Goal: Information Seeking & Learning: Find specific fact

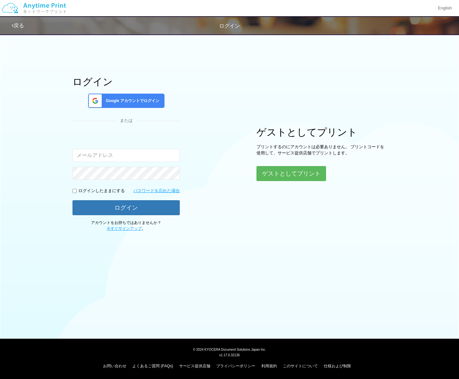
click at [135, 100] on span "Google アカウントでログイン" at bounding box center [131, 101] width 56 height 6
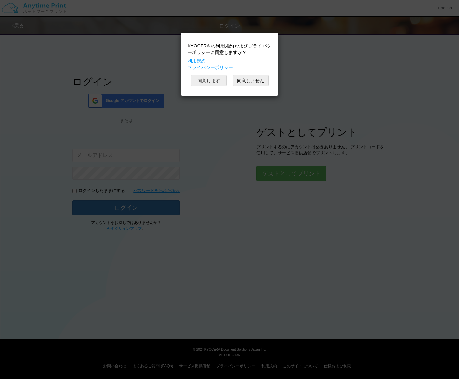
click at [199, 80] on button "同意します" at bounding box center [209, 80] width 36 height 11
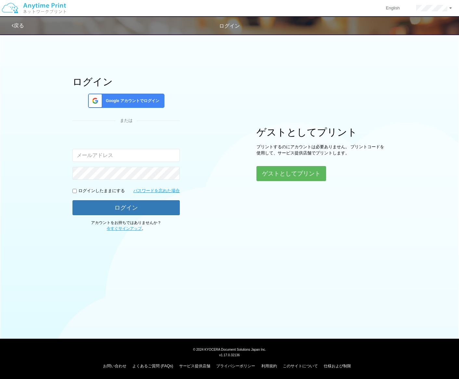
click at [140, 102] on span "Google アカウントでログイン" at bounding box center [131, 101] width 56 height 6
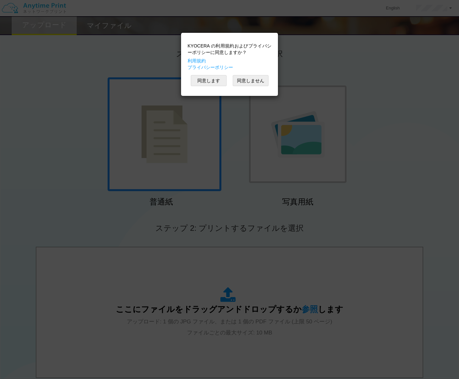
click at [151, 60] on div "KYOCERA の利用規約およびプライバシーポリシーに同意しますか？ 利用規約 プライバシーポリシー 同意します 同意しません" at bounding box center [229, 189] width 459 height 379
click at [339, 74] on div "KYOCERA の利用規約およびプライバシーポリシーに同意しますか？ 利用規約 プライバシーポリシー 同意します 同意しません" at bounding box center [229, 189] width 459 height 379
click at [208, 81] on button "同意します" at bounding box center [209, 80] width 36 height 11
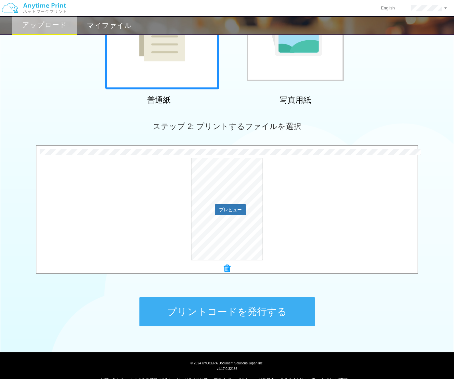
scroll to position [115, 0]
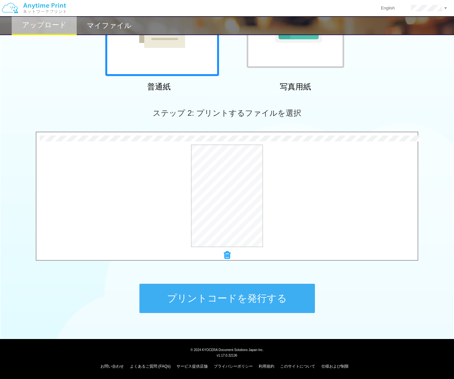
click at [252, 300] on button "プリントコードを発行する" at bounding box center [226, 298] width 175 height 29
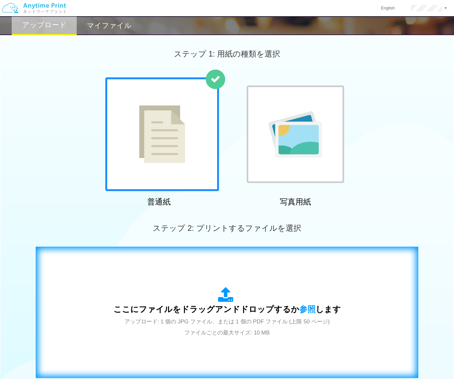
scroll to position [84, 0]
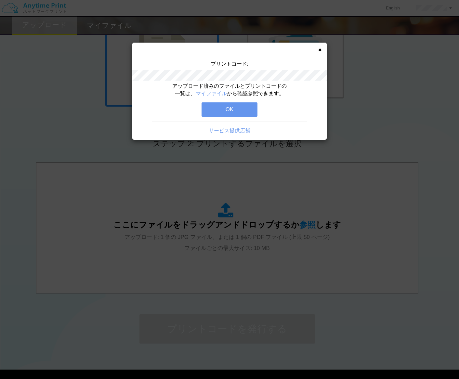
click at [238, 110] on button "OK" at bounding box center [229, 109] width 56 height 14
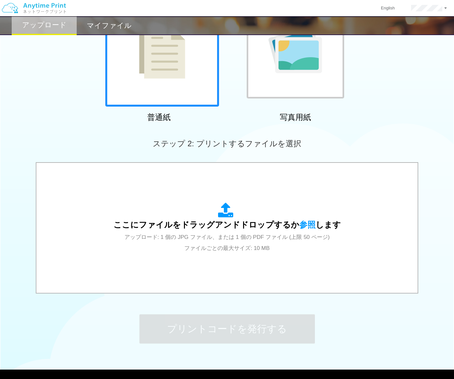
scroll to position [0, 0]
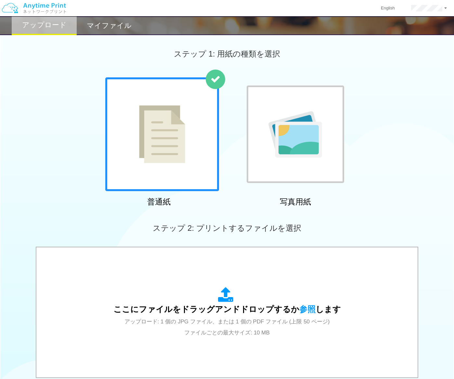
click at [98, 27] on h2 "マイファイル" at bounding box center [109, 26] width 45 height 8
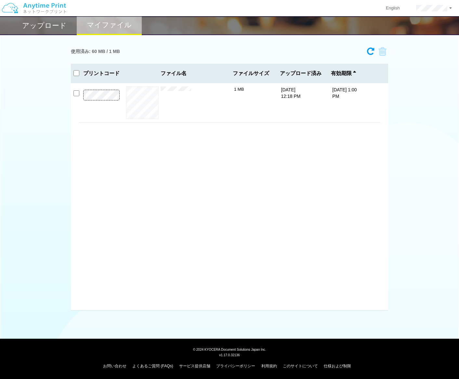
click at [396, 187] on div "使用済み: 60 MB / 1 MB 0153-7187 有効期限 [DATE] 1:00 PM IMG_3232.JPG 1 MB プリントコード ×" at bounding box center [229, 177] width 459 height 266
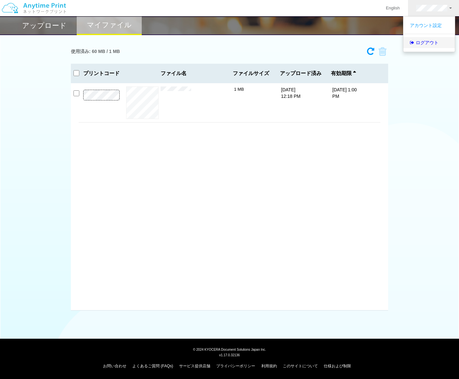
click at [428, 45] on link "ログアウト" at bounding box center [428, 42] width 51 height 11
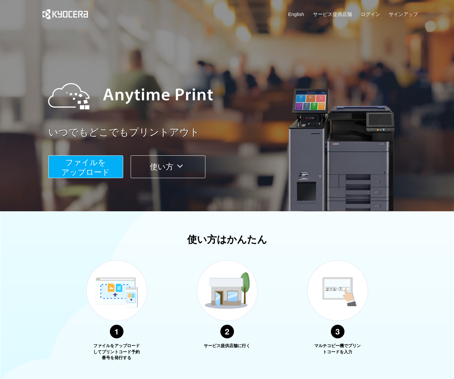
click at [182, 167] on icon at bounding box center [179, 166] width 13 height 10
click at [366, 15] on link "ログイン" at bounding box center [370, 14] width 19 height 7
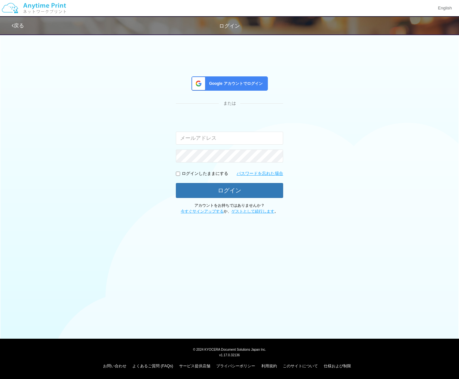
click at [239, 81] on span "Google アカウントでログイン" at bounding box center [234, 84] width 56 height 6
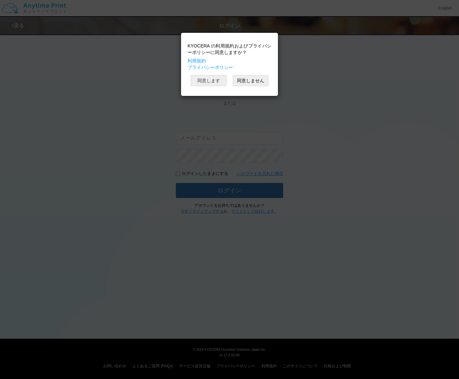
click at [203, 81] on button "同意します" at bounding box center [209, 80] width 36 height 11
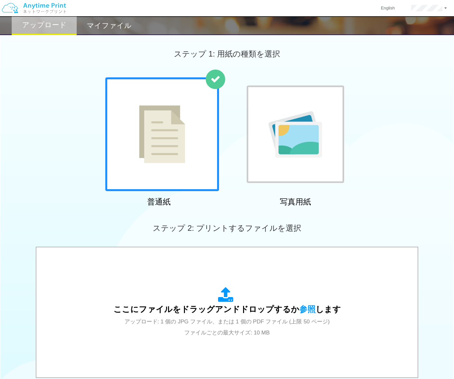
click at [108, 24] on h2 "マイファイル" at bounding box center [109, 26] width 45 height 8
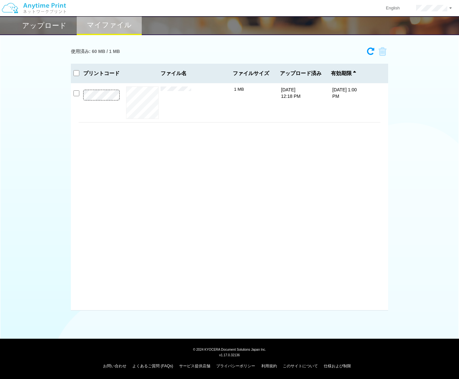
click at [44, 6] on img at bounding box center [33, 8] width 69 height 23
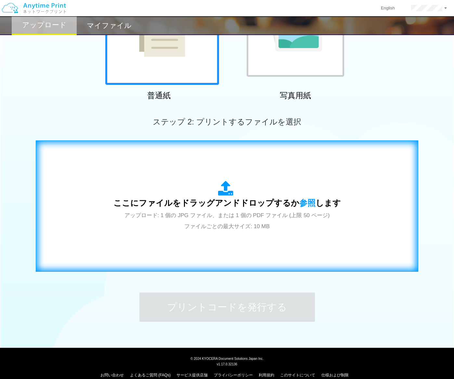
scroll to position [115, 0]
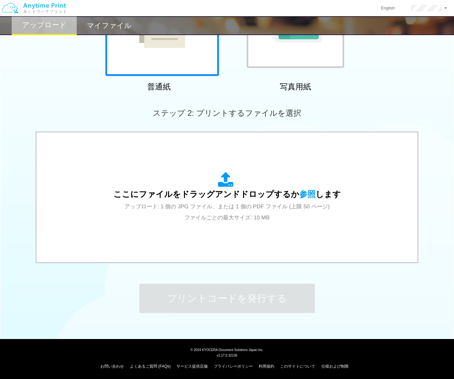
click at [159, 365] on link "よくあるご質問 (FAQs)" at bounding box center [150, 366] width 41 height 5
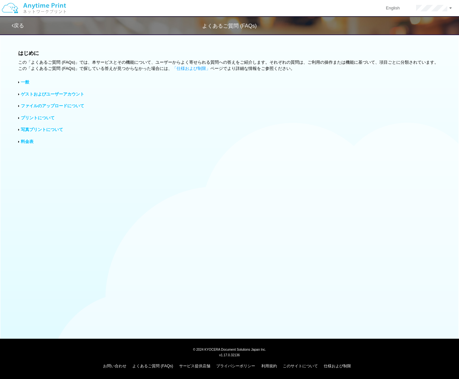
click at [46, 116] on link "プリントについて" at bounding box center [38, 117] width 34 height 5
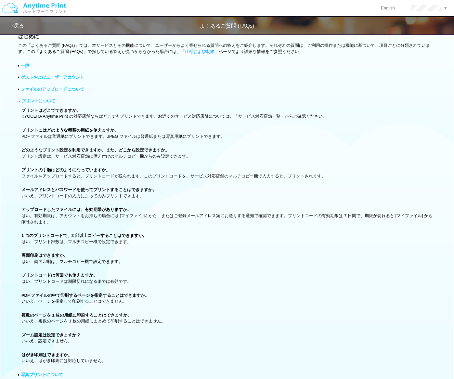
scroll to position [32, 0]
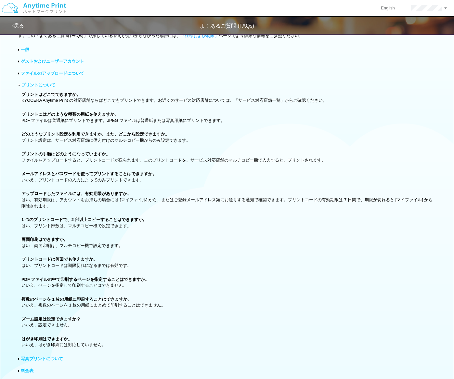
click at [195, 26] on div "よくあるご質問 (FAQs)" at bounding box center [227, 25] width 454 height 7
click at [30, 368] on link "料金表" at bounding box center [27, 370] width 13 height 5
click at [32, 368] on link "料金表" at bounding box center [27, 370] width 13 height 5
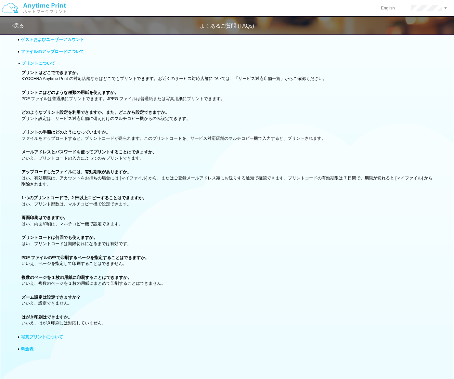
scroll to position [76, 0]
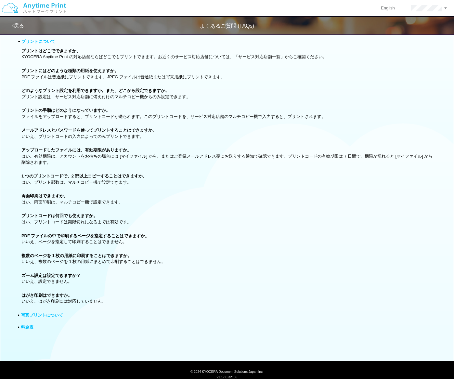
click at [26, 325] on link "料金表" at bounding box center [27, 327] width 13 height 5
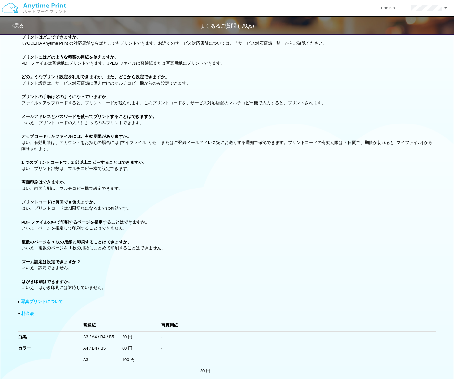
scroll to position [111, 0]
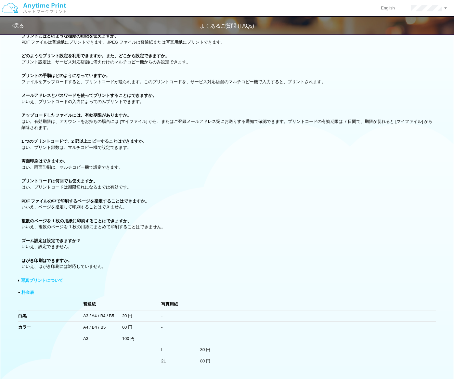
click at [15, 310] on div "はじめに この「よくあるご質問 (FAQs)」では、本サービスとその機能について、ユーザーからよく寄せられる質問への答えをご紹介します。それぞれの質問は、ご利…" at bounding box center [227, 156] width 454 height 473
drag, startPoint x: 19, startPoint y: 309, endPoint x: 133, endPoint y: 322, distance: 114.5
click at [133, 322] on tbody "普通紙 写真用紙 白黒 A3 / A4 / B4 / B5 20 円 - カラー A4 / B4 / B5 60 円 - A3 100 円 - L 30 円" at bounding box center [226, 333] width 417 height 68
copy tbody "白黒 A3 / A4 / B4 / B5 20 円 - カラー A4 / B4 / B5 60 円"
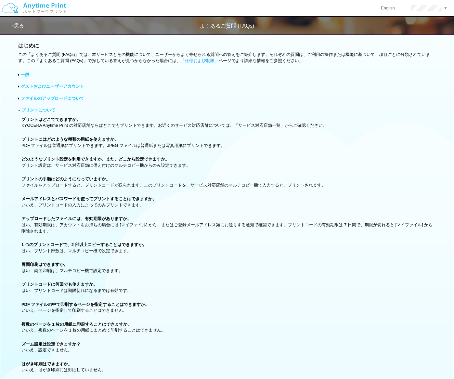
scroll to position [0, 0]
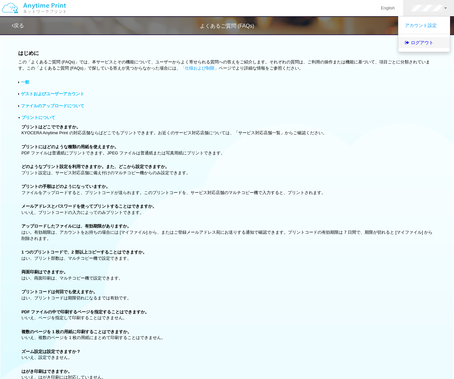
click at [420, 44] on link "ログアウト" at bounding box center [423, 42] width 51 height 11
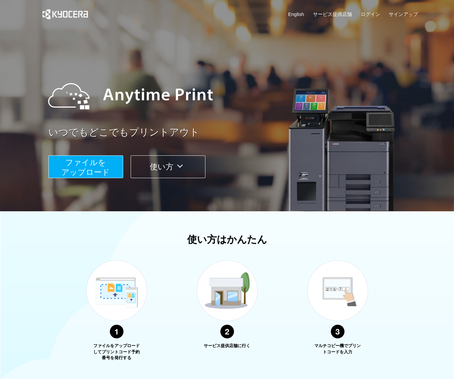
scroll to position [96, 0]
